Goal: Task Accomplishment & Management: Complete application form

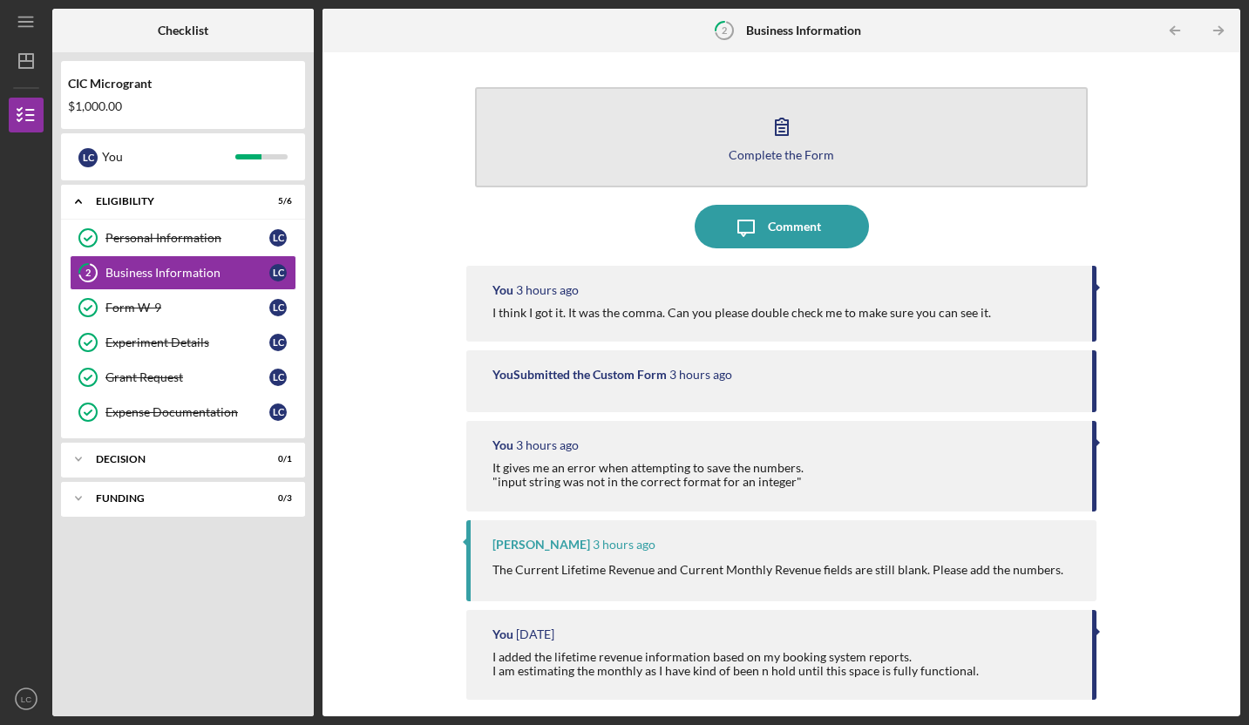
click at [780, 131] on icon "button" at bounding box center [782, 127] width 12 height 17
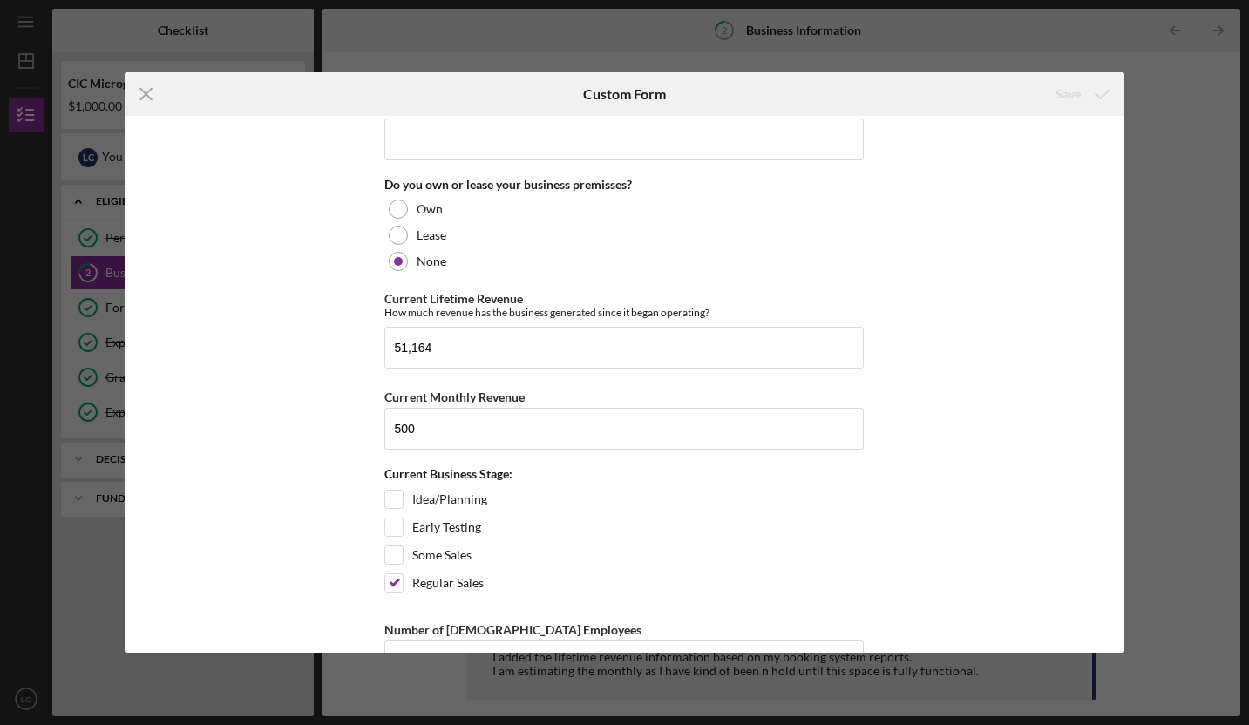
scroll to position [1471, 0]
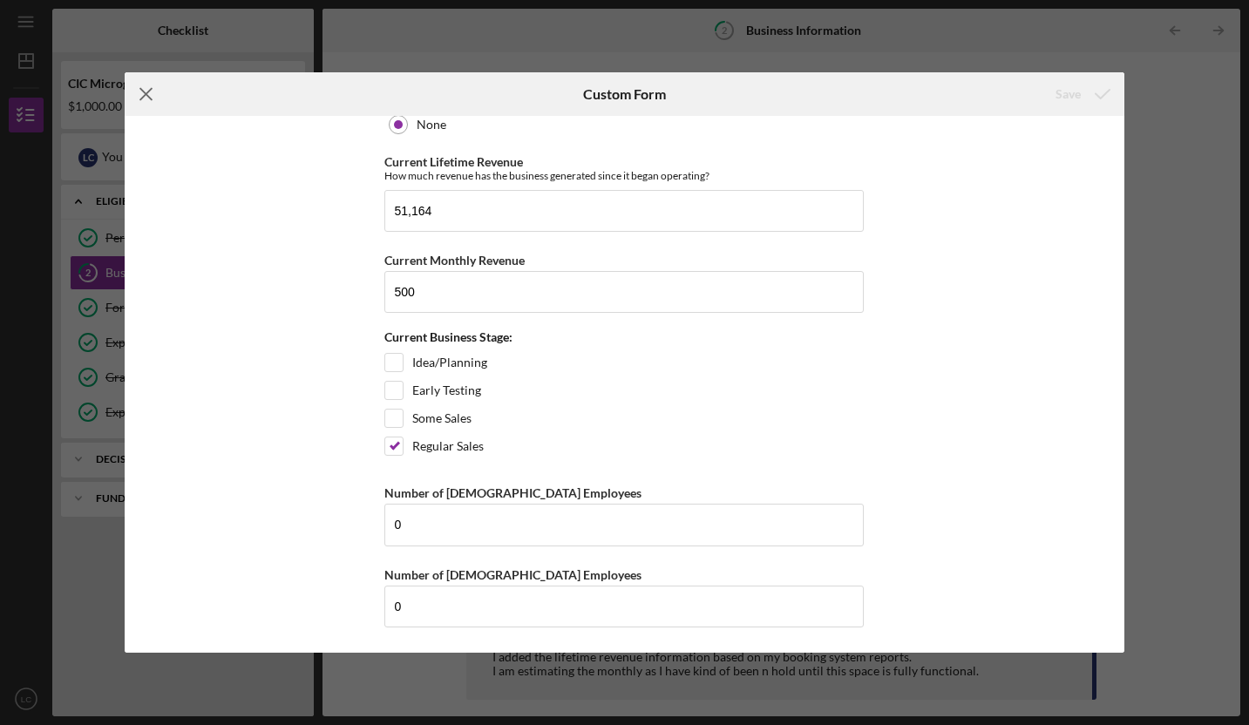
click at [143, 86] on icon "Icon/Menu Close" at bounding box center [147, 94] width 44 height 44
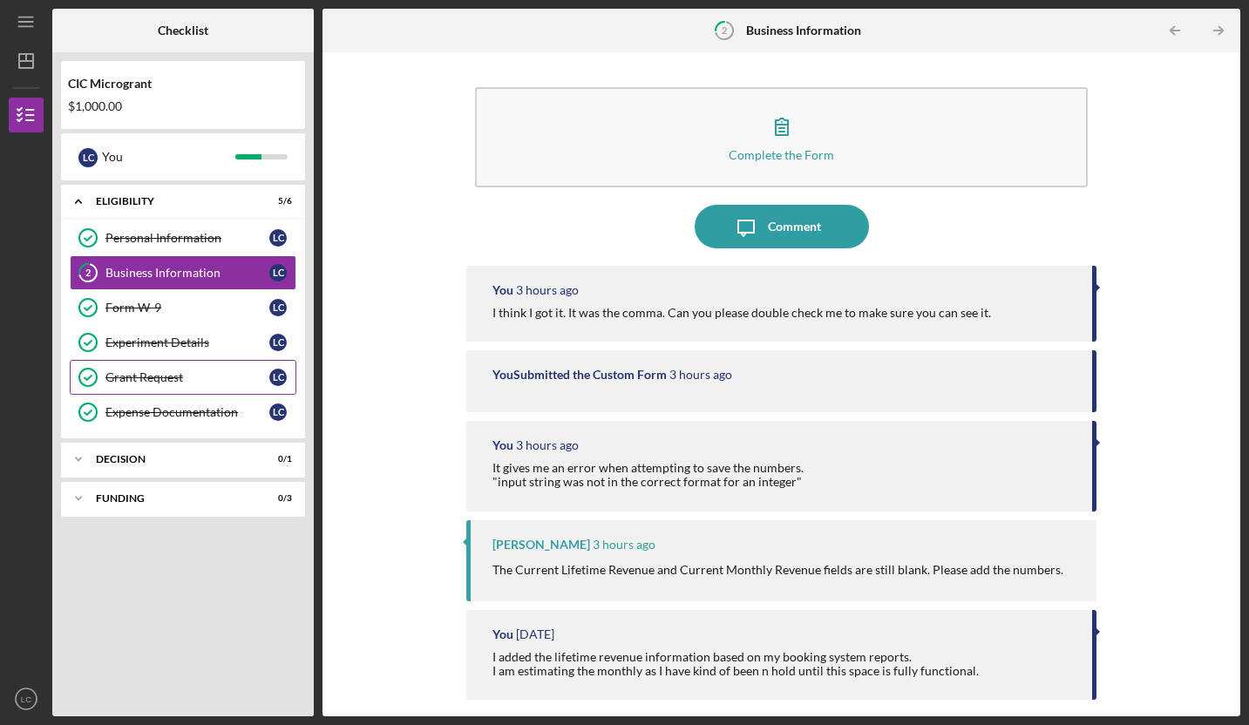
click at [146, 387] on link "Grant Request Grant Request L C" at bounding box center [183, 377] width 227 height 35
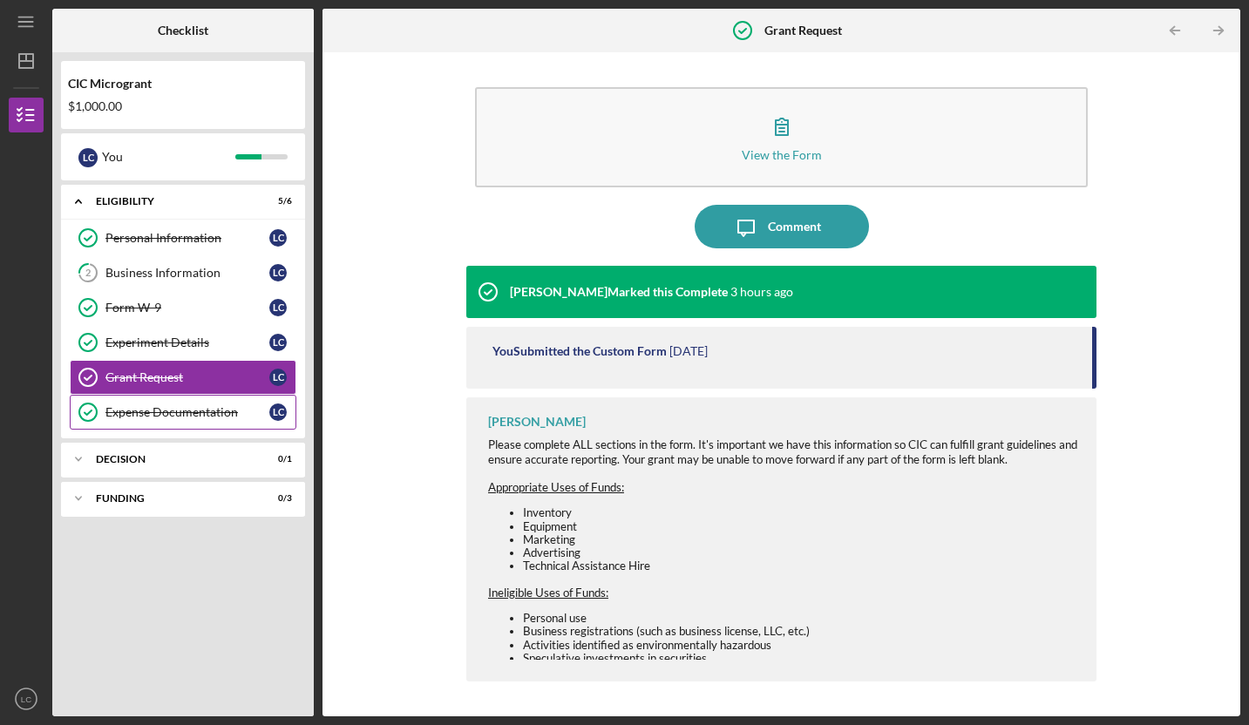
click at [149, 416] on div "Expense Documentation" at bounding box center [187, 412] width 164 height 14
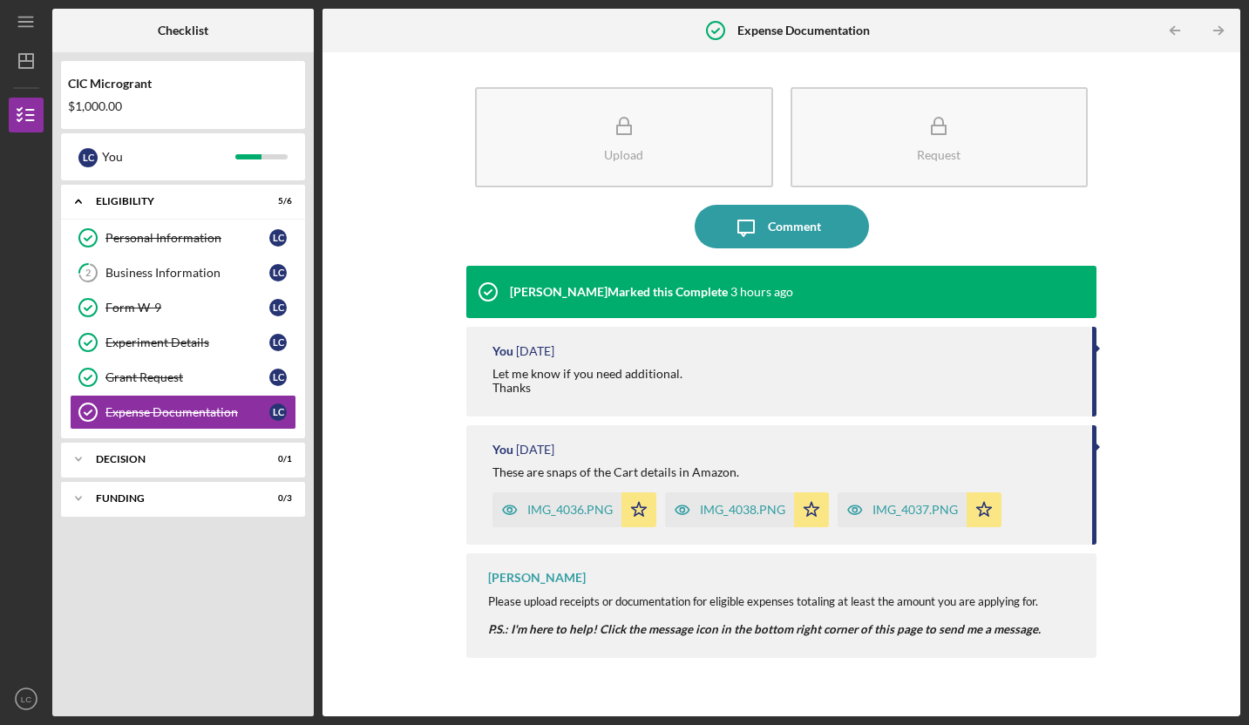
click at [149, 562] on div "Icon/Expander ELIGIBILITY 5 / 6 Personal Information Personal Information L C 2…" at bounding box center [183, 446] width 244 height 523
click at [149, 465] on div "Icon/Expander Decision 0 / 1" at bounding box center [183, 459] width 244 height 35
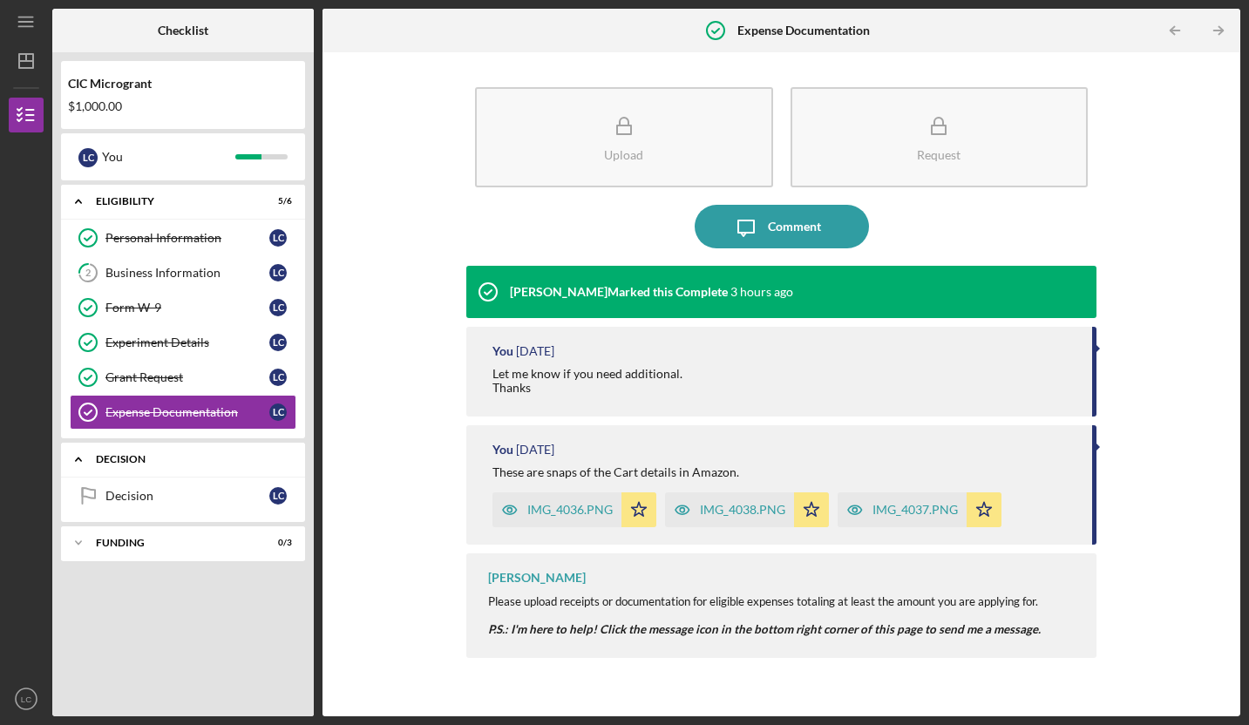
click at [87, 459] on icon "Icon/Expander" at bounding box center [78, 459] width 35 height 35
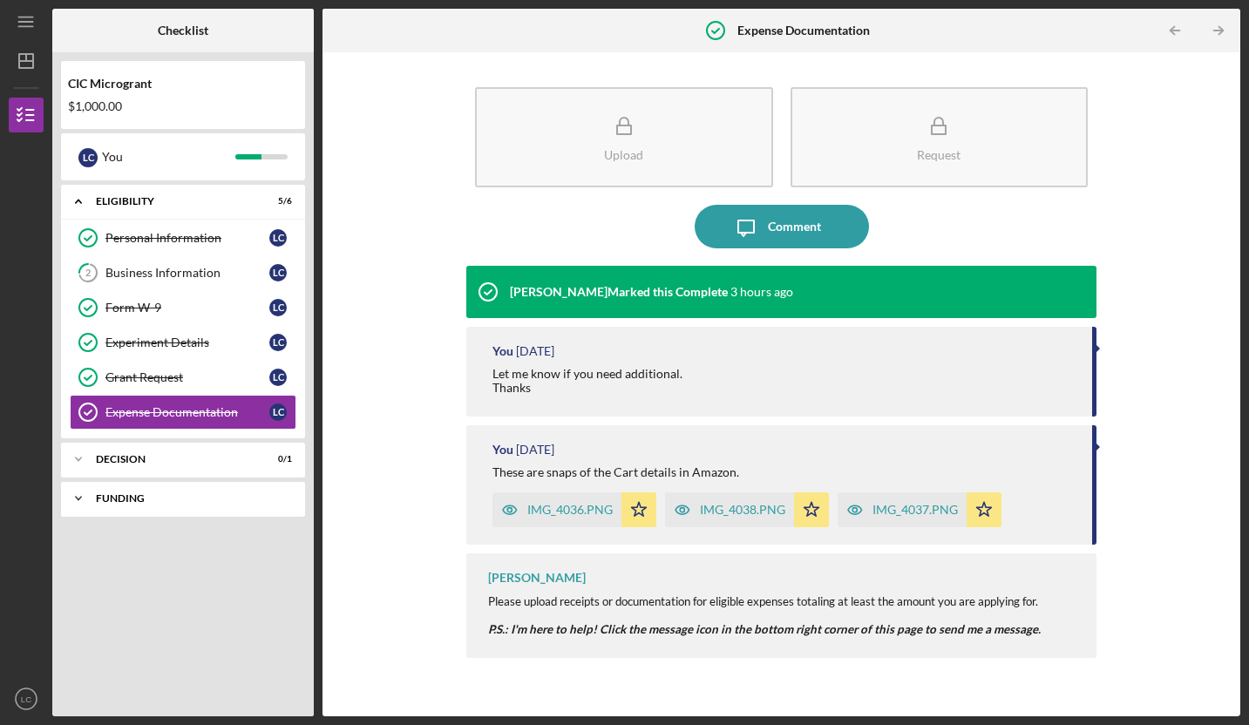
click at [105, 490] on div "Icon/Expander FUNDING 0 / 3" at bounding box center [183, 498] width 244 height 35
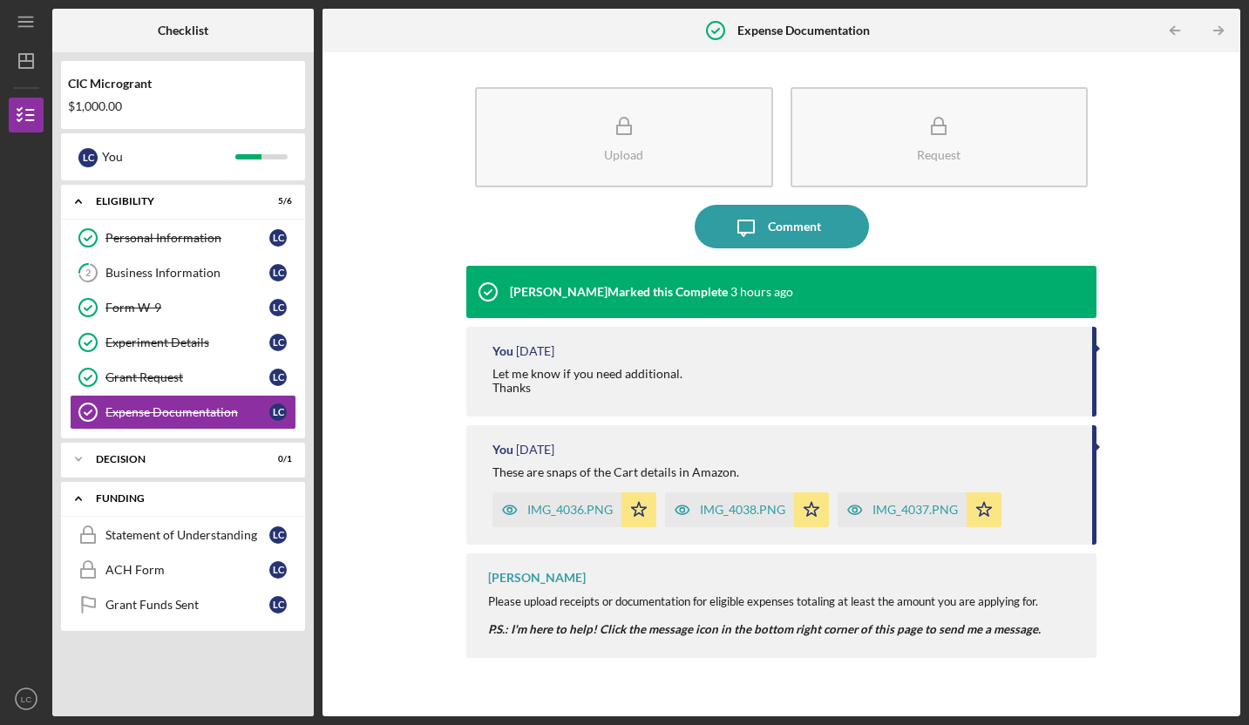
click at [79, 496] on icon "Icon/Expander" at bounding box center [78, 498] width 35 height 35
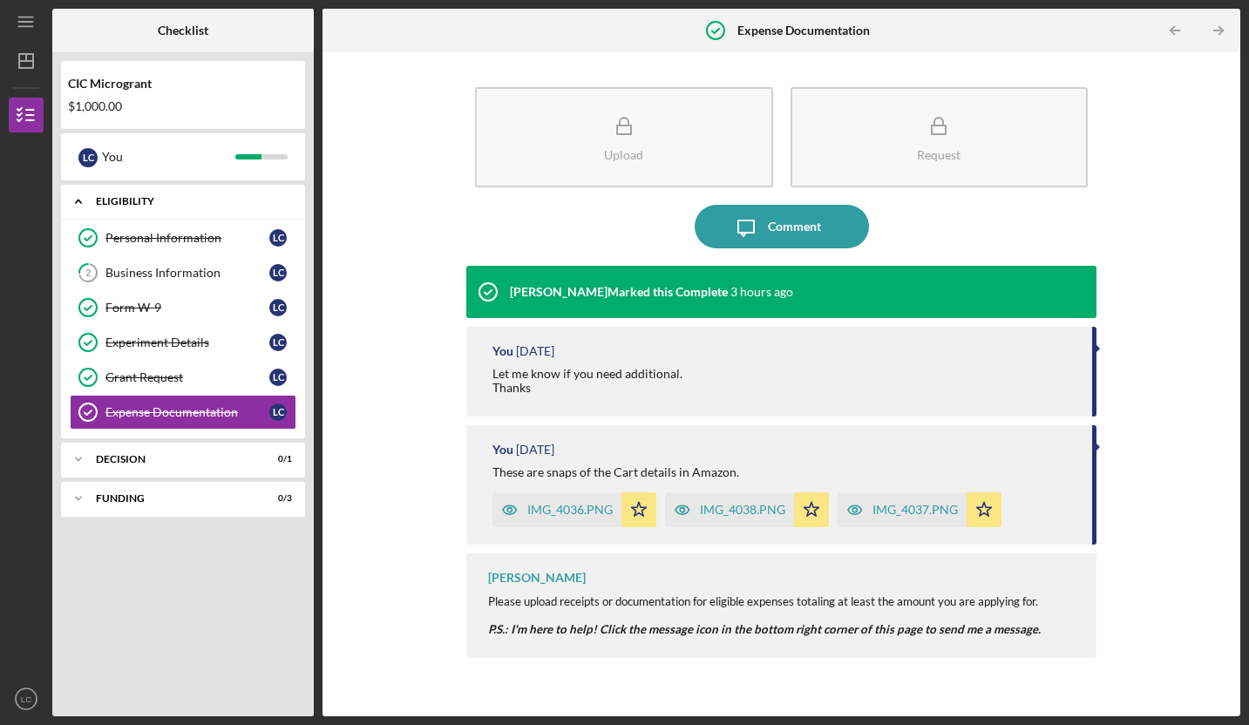
click at [85, 197] on icon "Icon/Expander" at bounding box center [78, 201] width 35 height 35
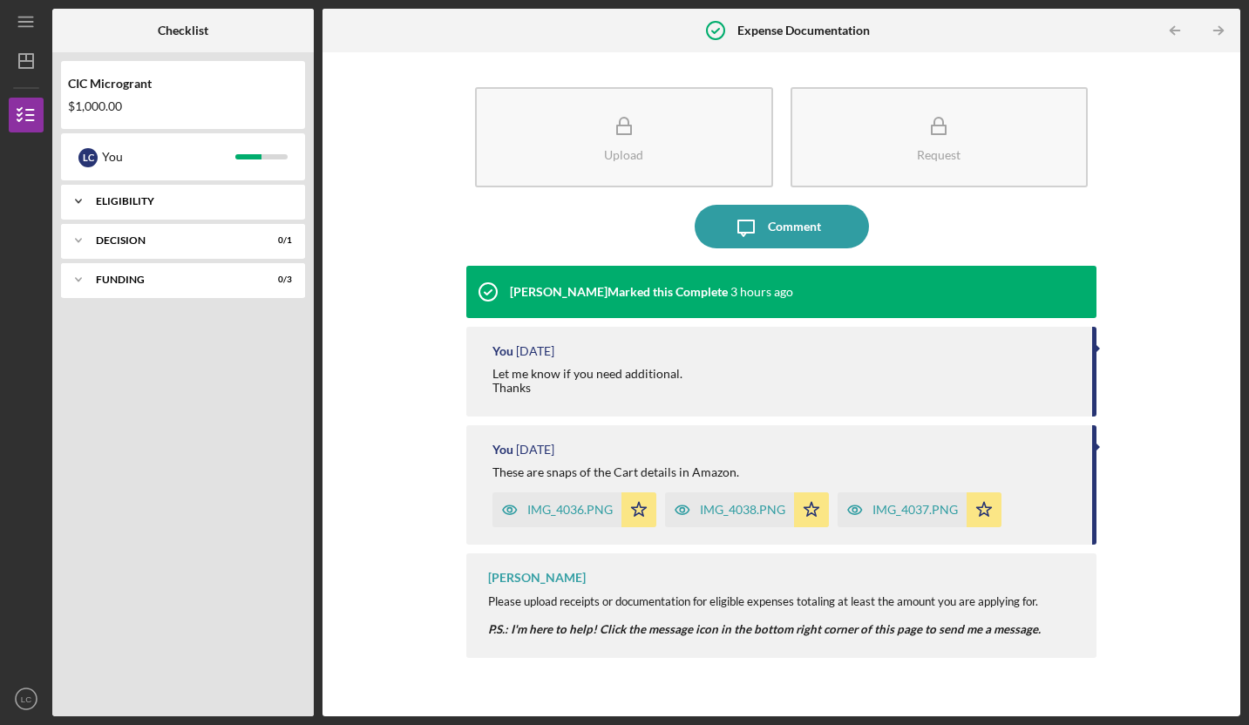
click at [78, 197] on icon "Icon/Expander" at bounding box center [78, 201] width 35 height 35
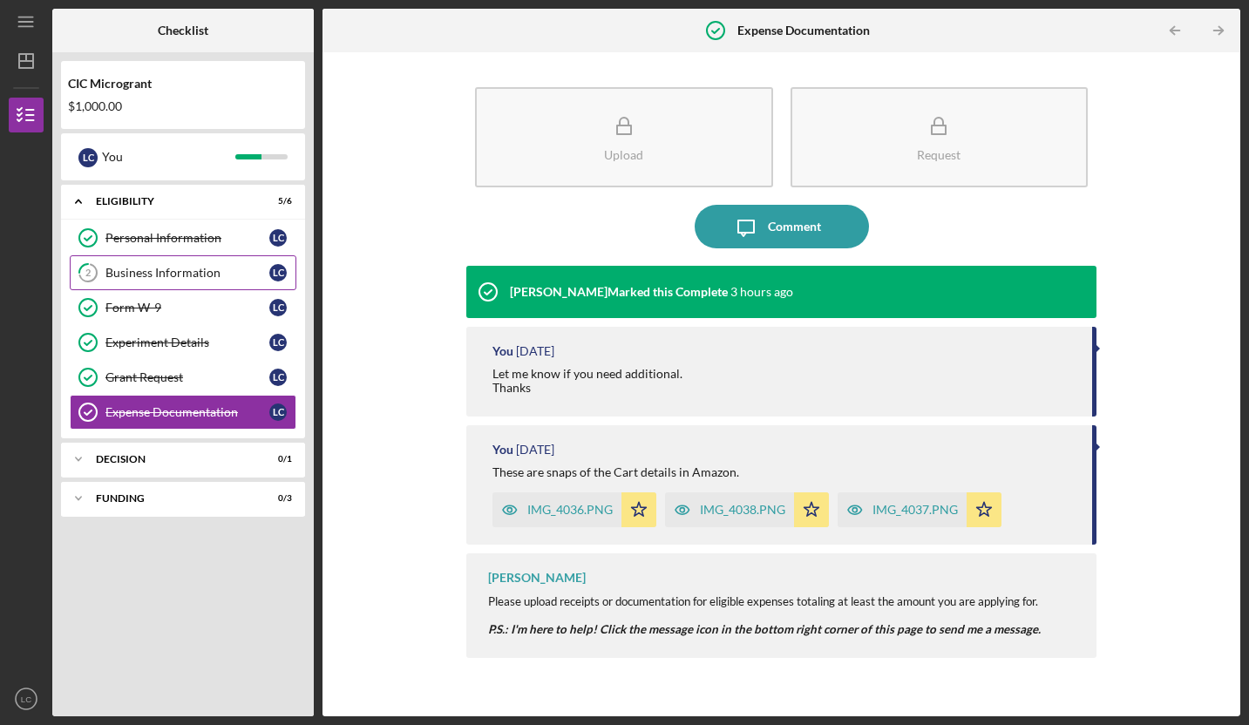
click at [195, 273] on div "Business Information" at bounding box center [187, 273] width 164 height 14
